Goal: Task Accomplishment & Management: Manage account settings

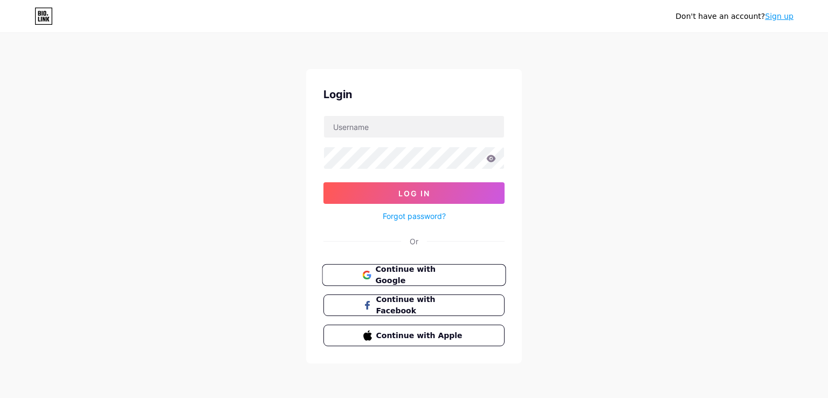
click at [434, 275] on span "Continue with Google" at bounding box center [420, 275] width 90 height 23
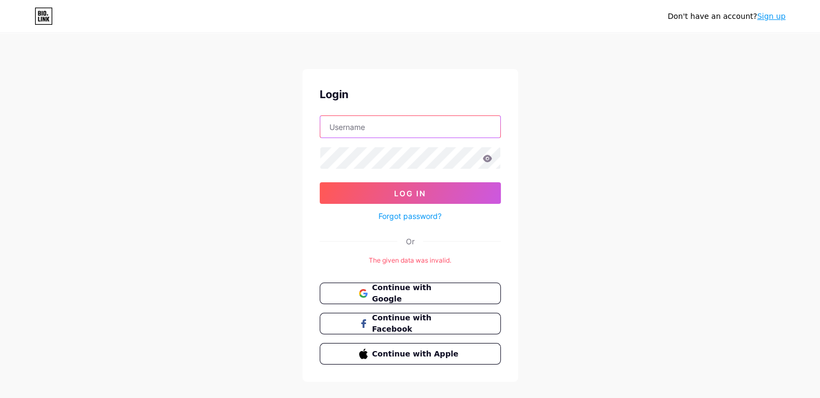
click at [371, 123] on input "text" at bounding box center [410, 127] width 180 height 22
paste input "pikmykid"
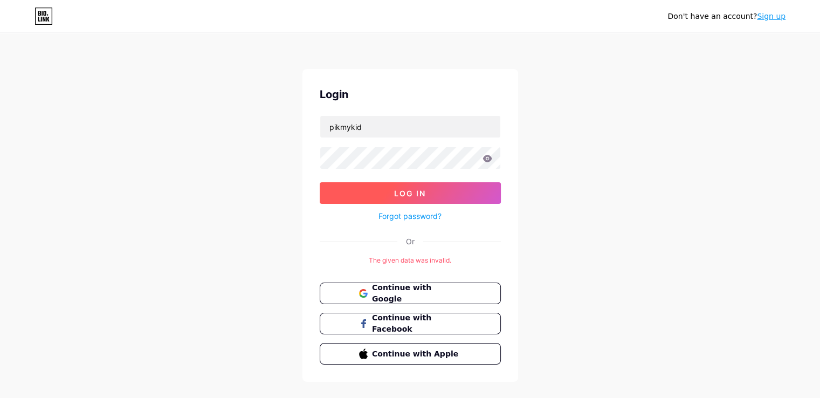
click at [395, 194] on span "Log In" at bounding box center [410, 193] width 32 height 9
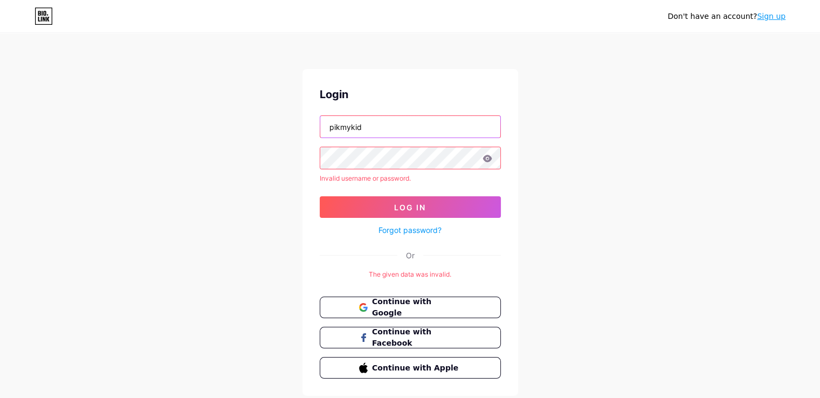
click at [379, 122] on input "pikmykid" at bounding box center [410, 127] width 180 height 22
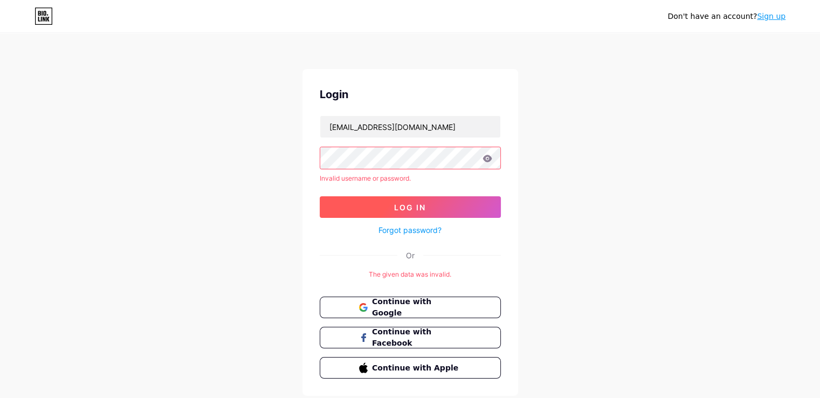
click at [404, 206] on span "Log In" at bounding box center [410, 207] width 32 height 9
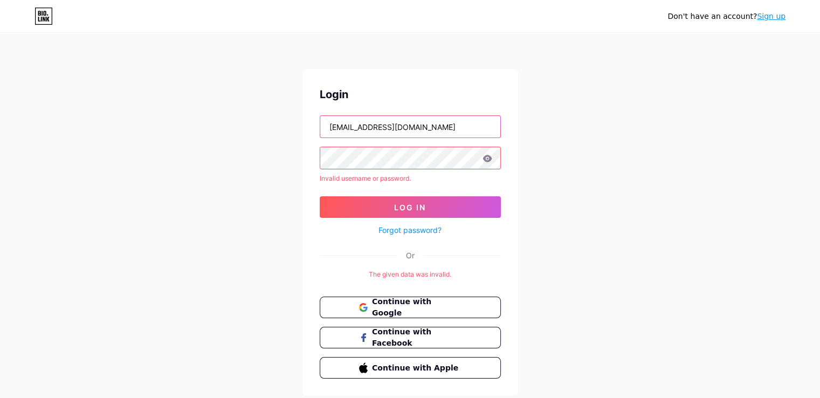
drag, startPoint x: 367, startPoint y: 128, endPoint x: 540, endPoint y: 135, distance: 173.7
click at [540, 135] on div "Don't have an account? Sign up Login pikmykid1@gmail.com Invalid username or pa…" at bounding box center [410, 215] width 820 height 430
type input "pikmykid1"
click at [320, 196] on button "Log In" at bounding box center [410, 207] width 181 height 22
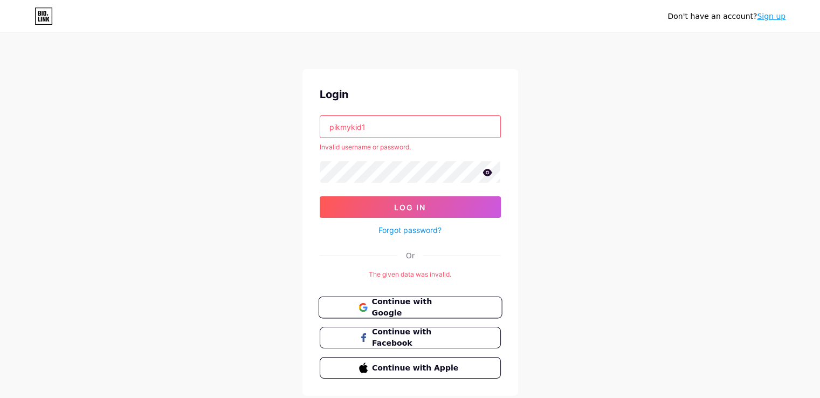
click at [397, 315] on button "Continue with Google" at bounding box center [410, 307] width 184 height 22
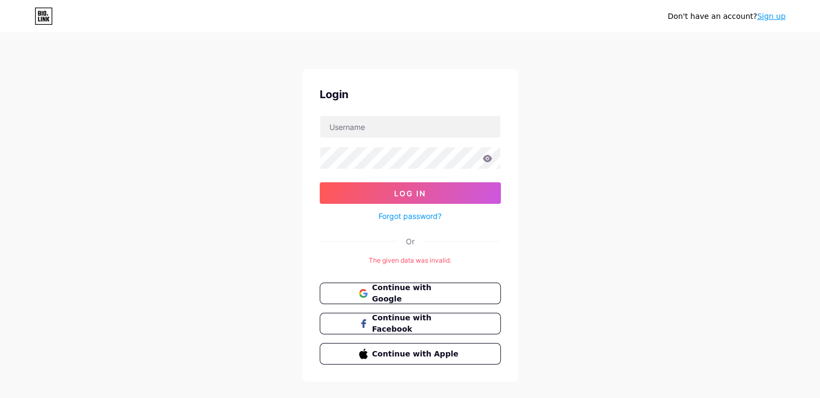
click at [500, 10] on div "Don't have an account? Sign up" at bounding box center [410, 16] width 820 height 17
